Goal: Task Accomplishment & Management: Use online tool/utility

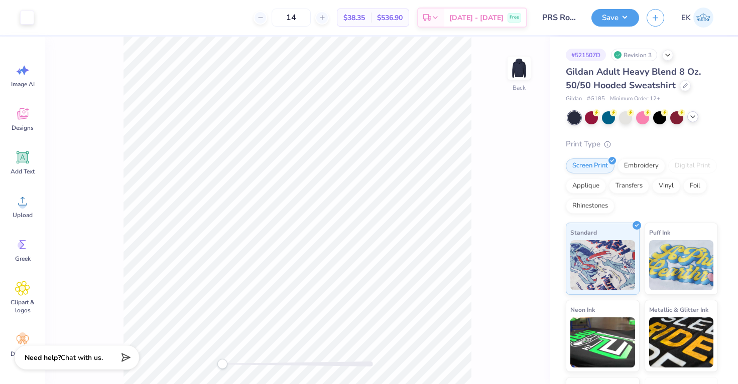
click at [696, 116] on icon at bounding box center [693, 117] width 8 height 8
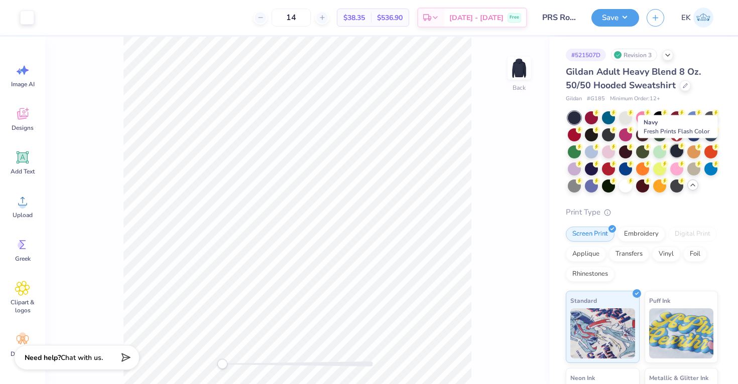
click at [684, 147] on circle at bounding box center [681, 146] width 7 height 7
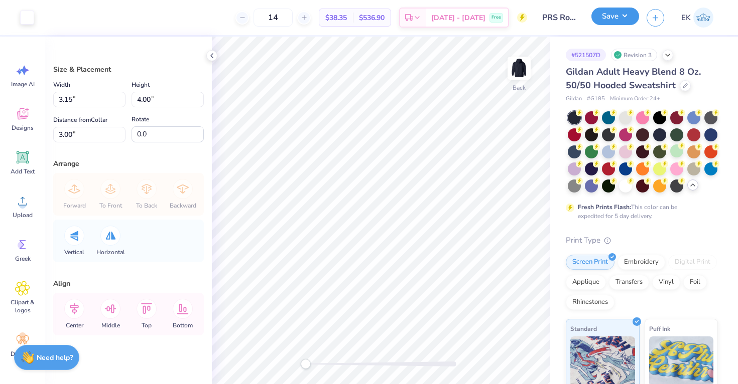
click at [608, 15] on button "Save" at bounding box center [615, 17] width 48 height 18
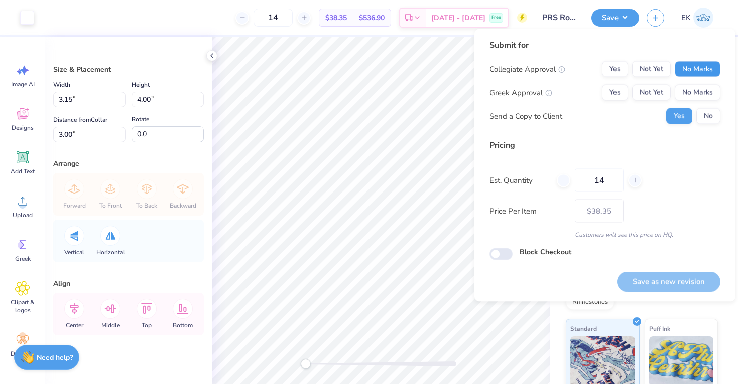
click at [700, 75] on button "No Marks" at bounding box center [697, 69] width 46 height 16
click at [701, 92] on button "No Marks" at bounding box center [697, 93] width 46 height 16
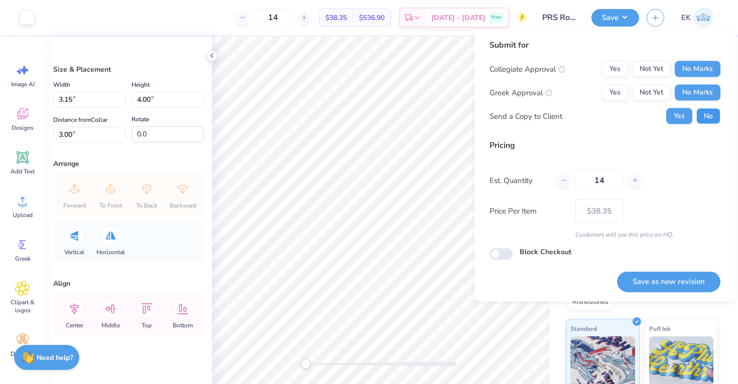
click at [707, 113] on button "No" at bounding box center [708, 116] width 24 height 16
click at [642, 277] on button "Save as new revision" at bounding box center [668, 282] width 103 height 21
type input "$38.35"
